Goal: Navigation & Orientation: Find specific page/section

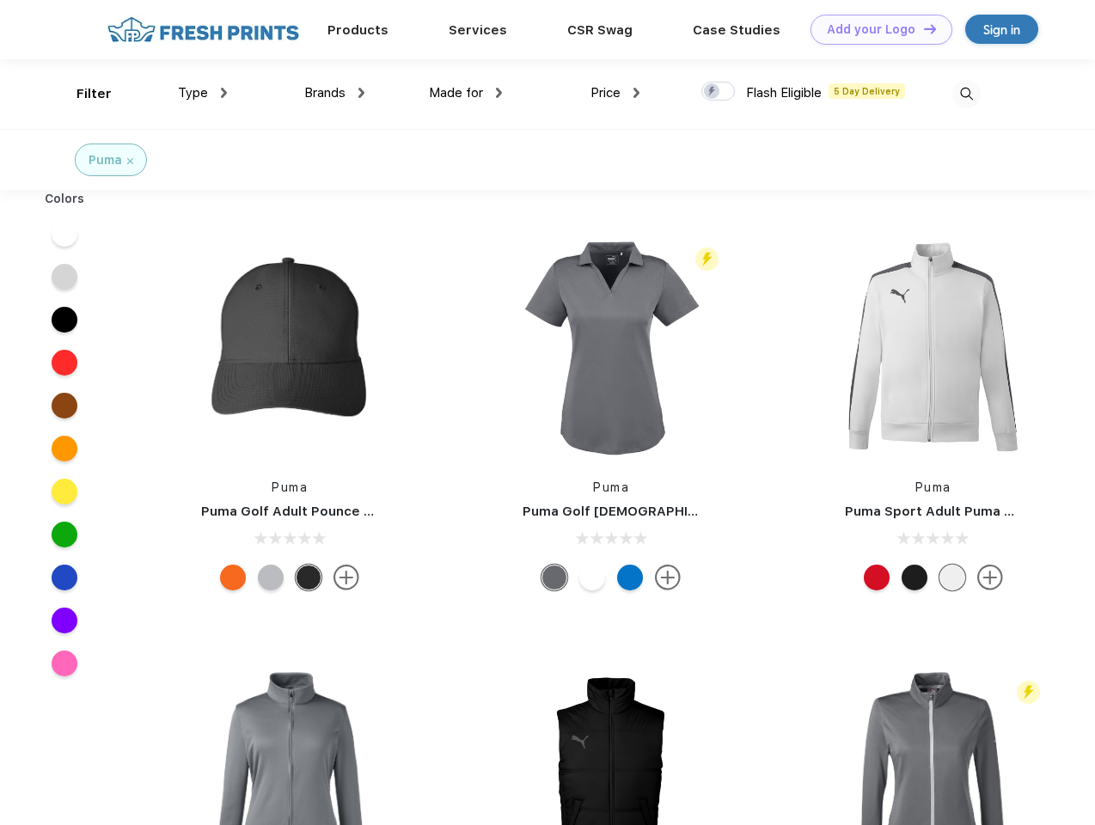
click at [875, 29] on link "Add your Logo Design Tool" at bounding box center [882, 30] width 142 height 30
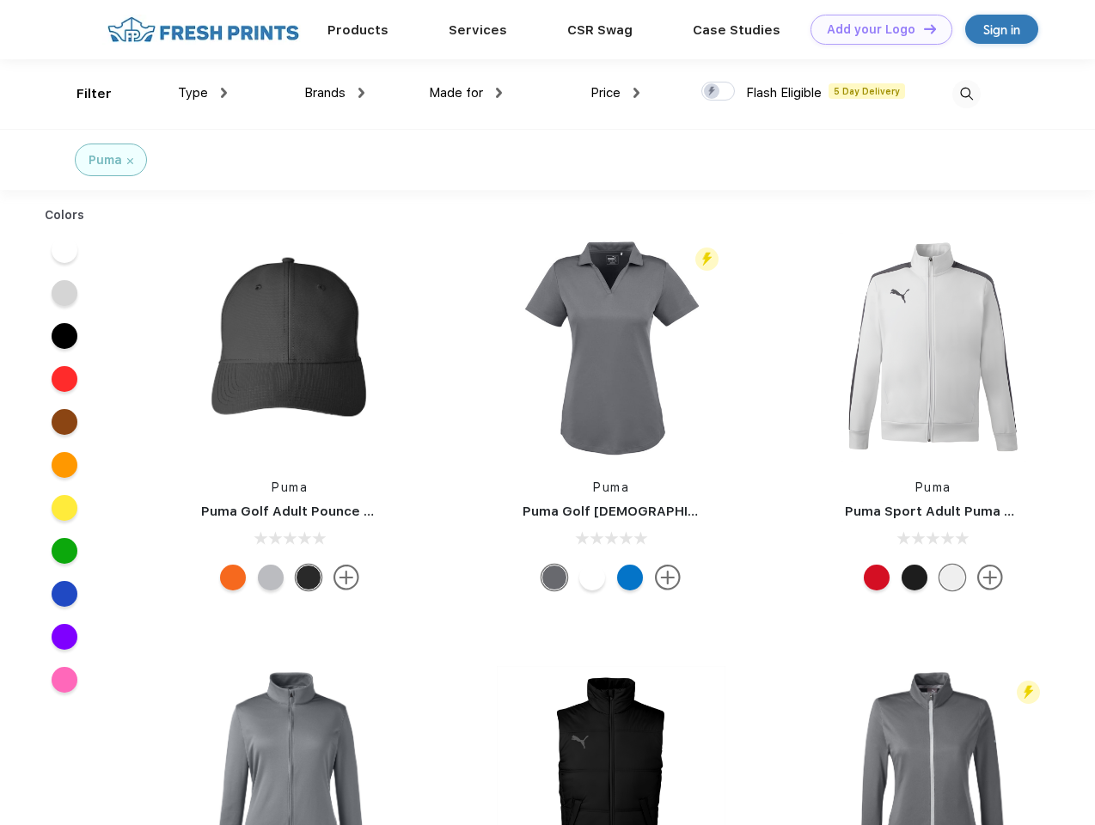
click at [0, 0] on div "Design Tool" at bounding box center [0, 0] width 0 height 0
click at [922, 28] on link "Add your Logo Design Tool" at bounding box center [882, 30] width 142 height 30
click at [83, 94] on div "Filter" at bounding box center [94, 94] width 35 height 20
click at [203, 93] on span "Type" at bounding box center [193, 92] width 30 height 15
click at [334, 93] on span "Brands" at bounding box center [324, 92] width 41 height 15
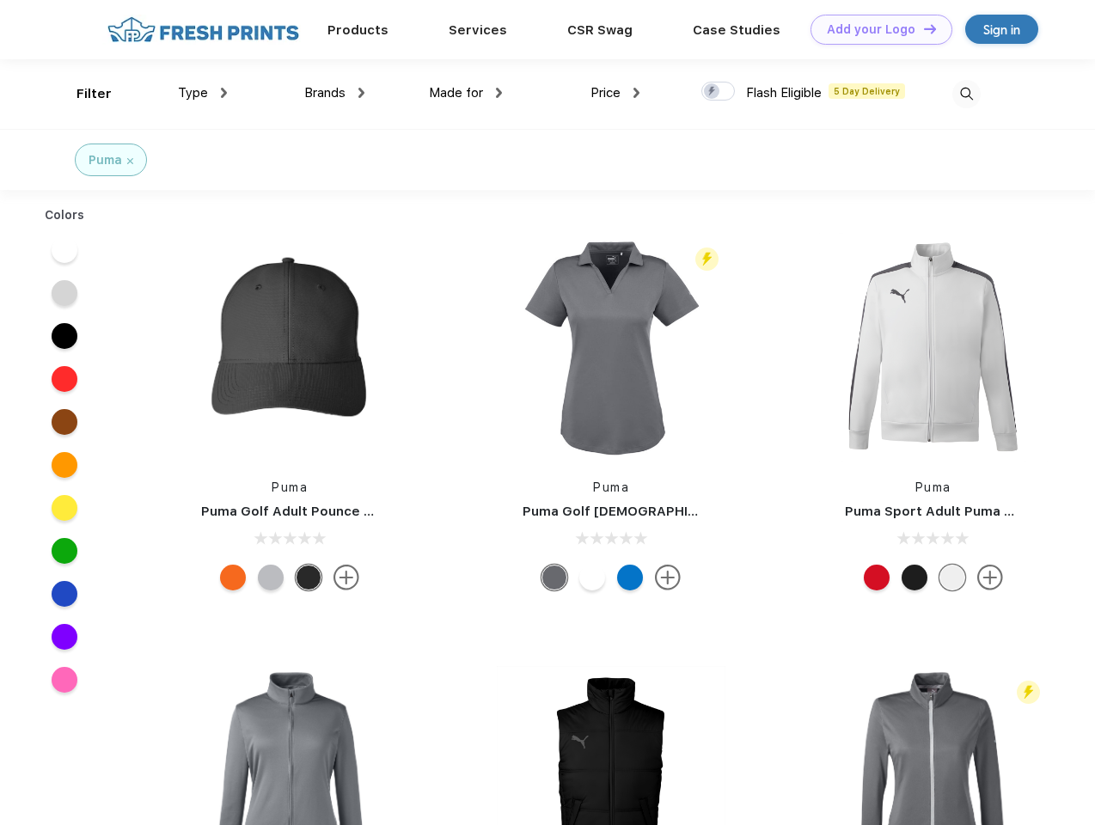
click at [466, 93] on span "Made for" at bounding box center [456, 92] width 54 height 15
click at [616, 93] on span "Price" at bounding box center [606, 92] width 30 height 15
click at [719, 92] on div at bounding box center [718, 91] width 34 height 19
click at [713, 92] on input "checkbox" at bounding box center [706, 86] width 11 height 11
click at [966, 94] on img at bounding box center [966, 94] width 28 height 28
